Goal: Register for event/course

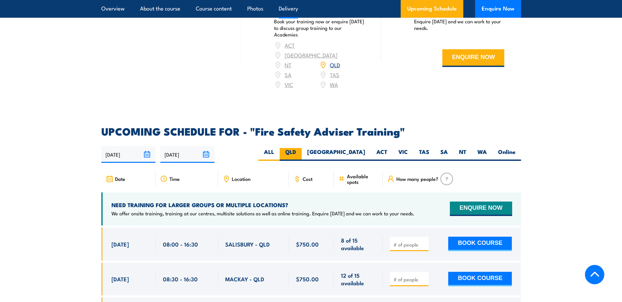
click at [302, 158] on label "QLD" at bounding box center [291, 154] width 22 height 13
click at [300, 152] on input "QLD" at bounding box center [298, 150] width 4 height 4
radio input "true"
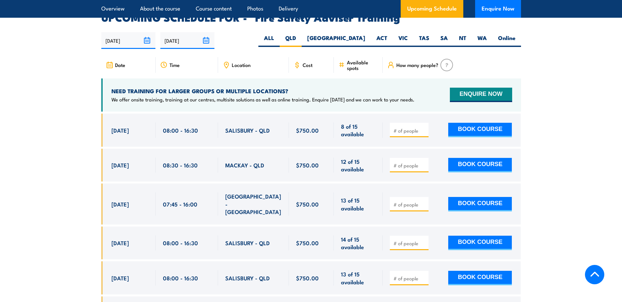
scroll to position [1040, 0]
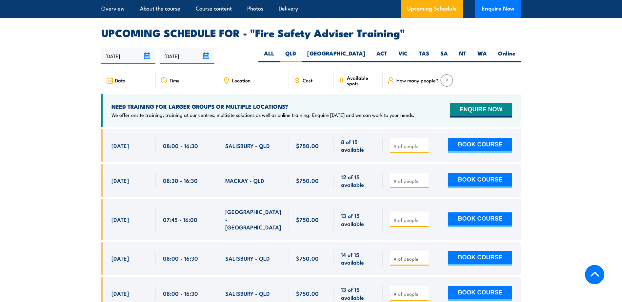
drag, startPoint x: 42, startPoint y: 162, endPoint x: 49, endPoint y: 164, distance: 6.9
click at [43, 162] on section "UPCOMING SCHEDULE FOR - "Fire Safety Adviser Training" [DATE] [DATE]" at bounding box center [311, 300] width 622 height 544
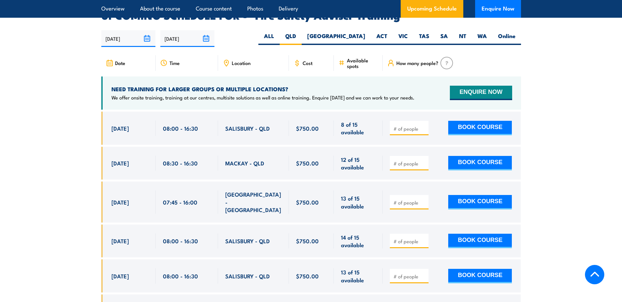
scroll to position [1072, 0]
